Goal: Find specific page/section: Find specific page/section

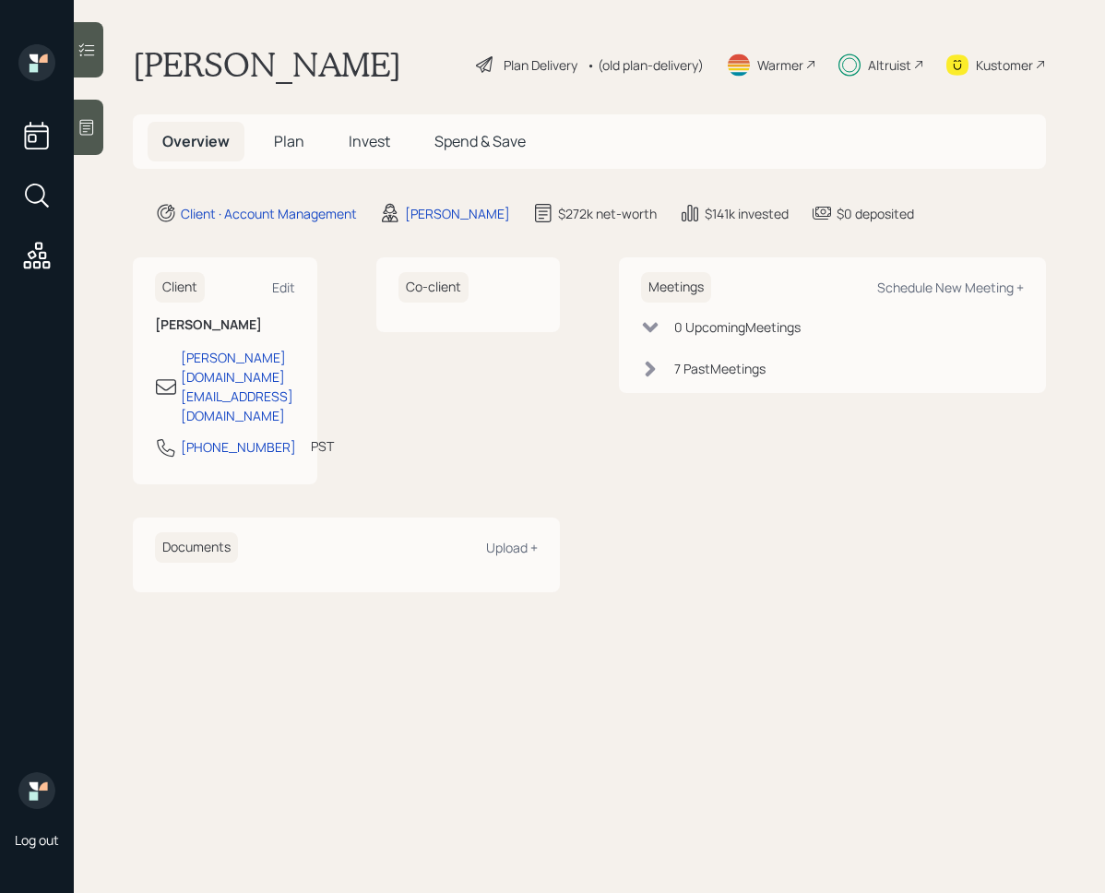
click at [374, 137] on span "Invest" at bounding box center [370, 141] width 42 height 20
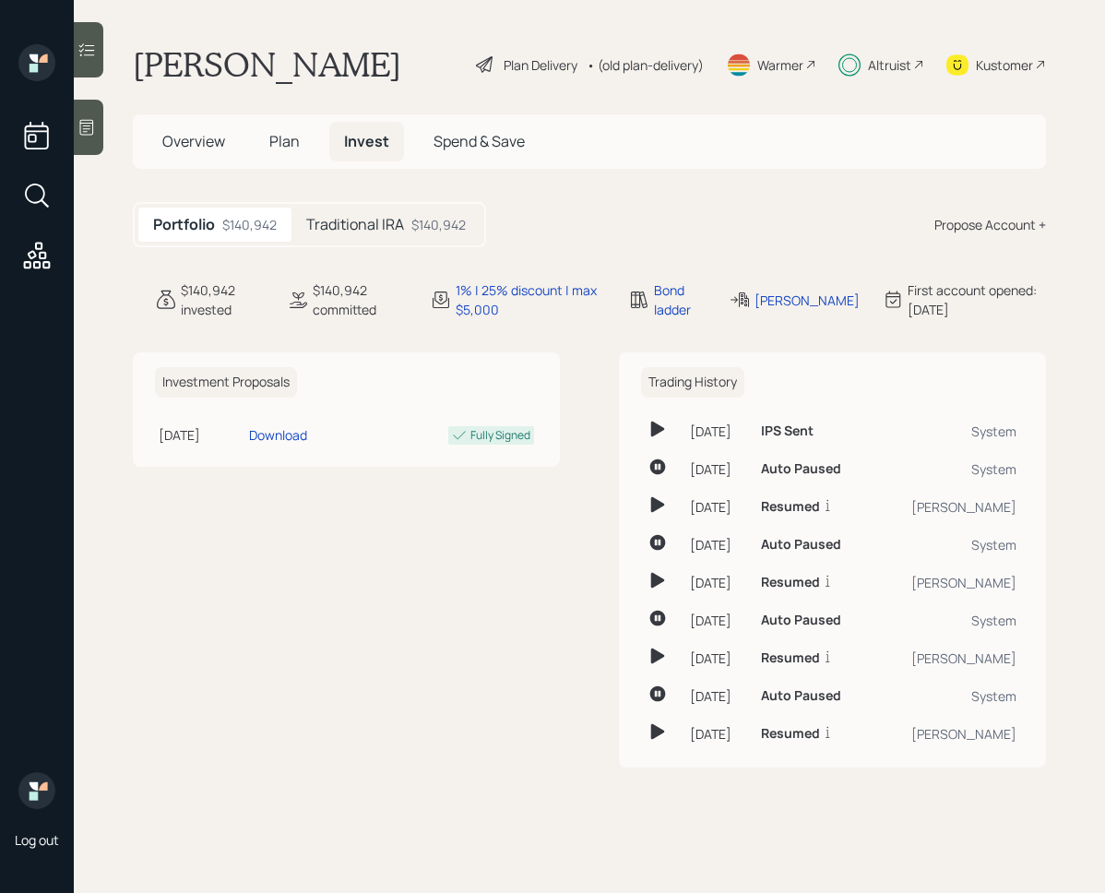
click at [95, 54] on icon at bounding box center [87, 50] width 18 height 18
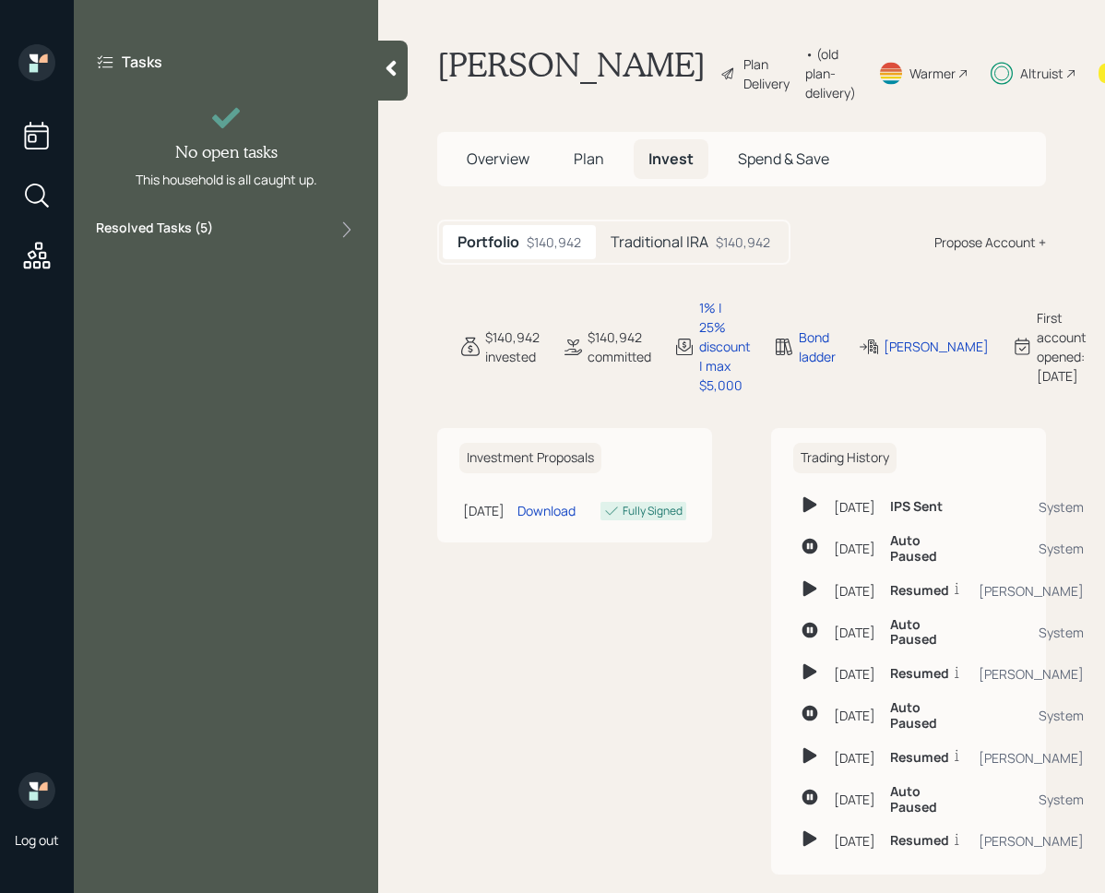
click at [294, 240] on div "Tasks No open tasks This household is all caught up. Resolved Tasks ( 5 )" at bounding box center [226, 146] width 304 height 204
click at [294, 237] on div "Resolved Tasks ( 5 )" at bounding box center [226, 230] width 260 height 22
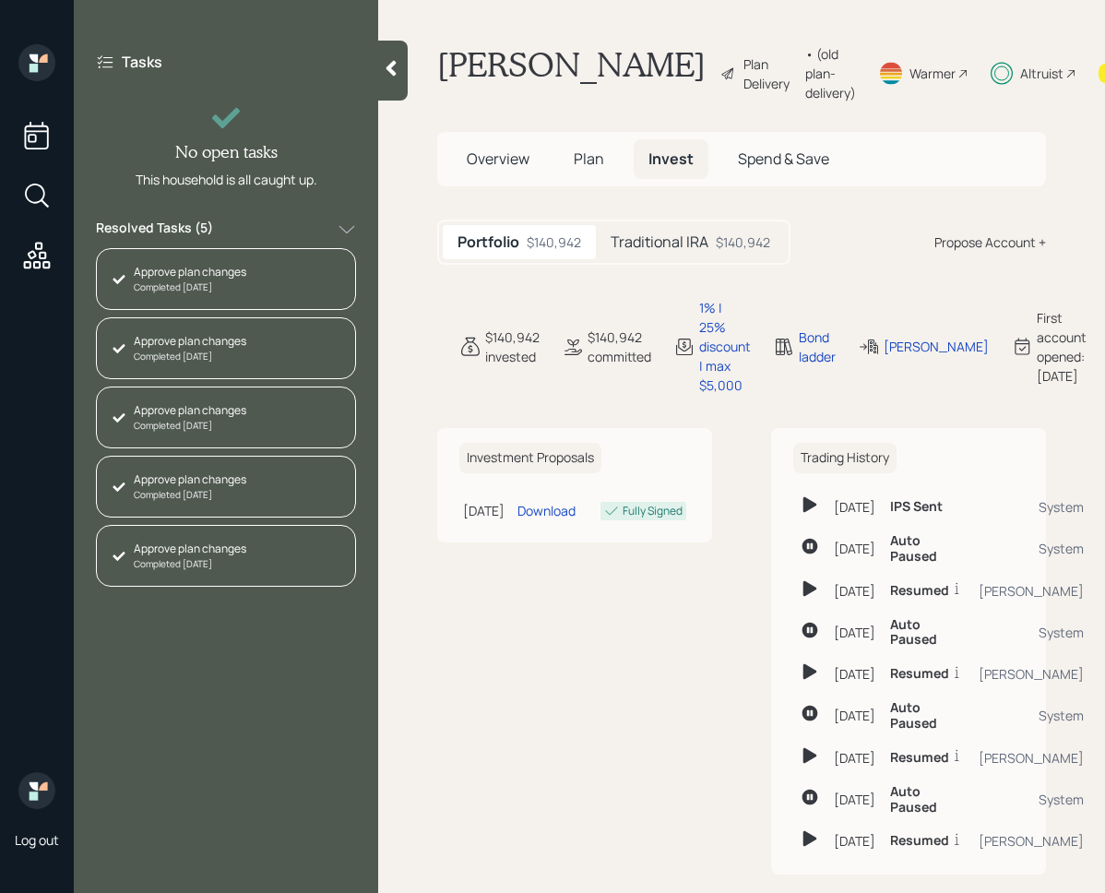
click at [294, 237] on div "Resolved Tasks ( 5 )" at bounding box center [226, 230] width 260 height 22
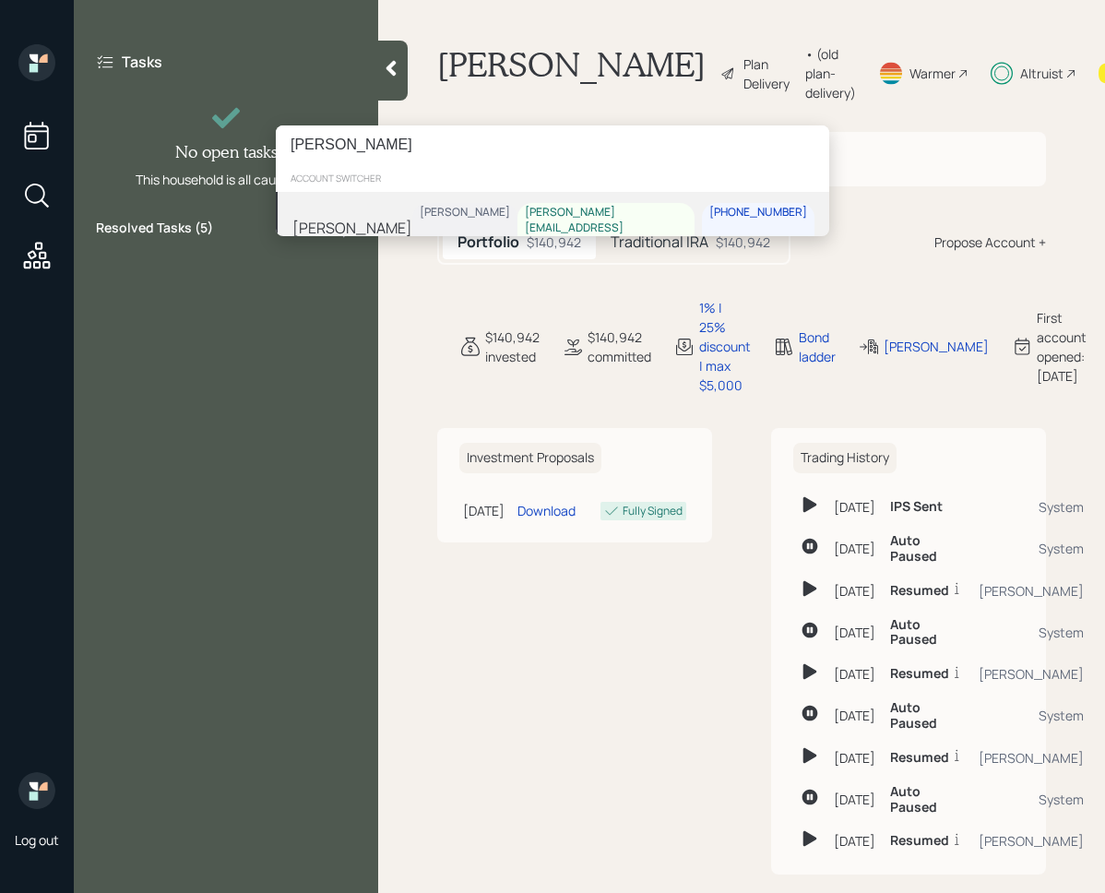
type input "[PERSON_NAME]"
click at [403, 207] on div "[PERSON_NAME] [PERSON_NAME] [PERSON_NAME][EMAIL_ADDRESS][DOMAIN_NAME] [PHONE_NU…" at bounding box center [553, 228] width 554 height 72
